Goal: Information Seeking & Learning: Learn about a topic

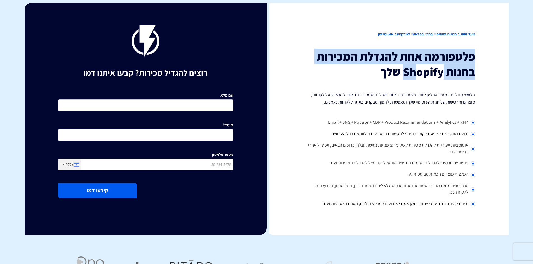
drag, startPoint x: 476, startPoint y: 55, endPoint x: 387, endPoint y: 69, distance: 89.1
click at [402, 68] on div "מעל 1,000 חנויות שופיפיי בחרו בפלאשי למרקטינג אוטומיישן פלטפורמה אחת להגדלת המכ…" at bounding box center [388, 119] width 242 height 232
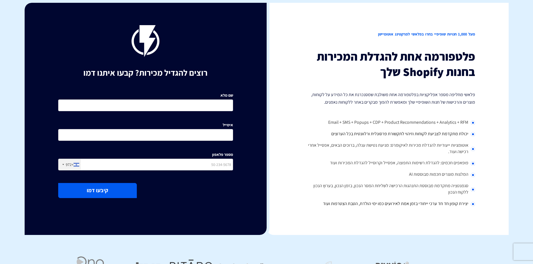
click at [357, 69] on h3 "פלטפורמה אחת להגדלת המכירות בחנות Shopify שלך" at bounding box center [387, 64] width 175 height 30
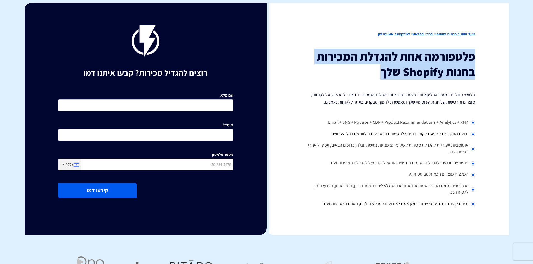
drag, startPoint x: 355, startPoint y: 72, endPoint x: 479, endPoint y: 55, distance: 125.7
click at [479, 55] on div "מעל 1,000 חנויות שופיפיי בחרו בפלאשי למרקטינג אוטומיישן פלטפורמה אחת להגדלת המכ…" at bounding box center [388, 119] width 242 height 232
drag, startPoint x: 479, startPoint y: 55, endPoint x: 478, endPoint y: 87, distance: 32.2
click at [478, 87] on div "מעל 1,000 חנויות שופיפיי בחרו בפלאשי למרקטינג אוטומיישן פלטפורמה אחת להגדלת המכ…" at bounding box center [388, 119] width 242 height 232
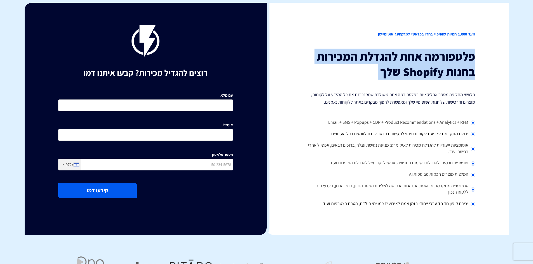
click at [480, 90] on div "מעל 1,000 חנויות שופיפיי בחרו בפלאשי למרקטינג אוטומיישן פלטפורמה אחת להגדלת המכ…" at bounding box center [388, 119] width 242 height 232
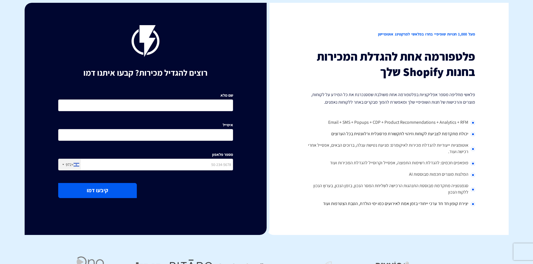
click at [473, 124] on li "Email + SMS + Popups + CDP + Product Recommendations + Analytics + RFM" at bounding box center [387, 122] width 175 height 11
click at [0, 1] on html "מוצרים שיווק אוטומטי הפכו את השיווק לאוטומטי דיוור אלקטרוני שלחו את המסר הנכון …" at bounding box center [266, 226] width 533 height 452
